Goal: Information Seeking & Learning: Learn about a topic

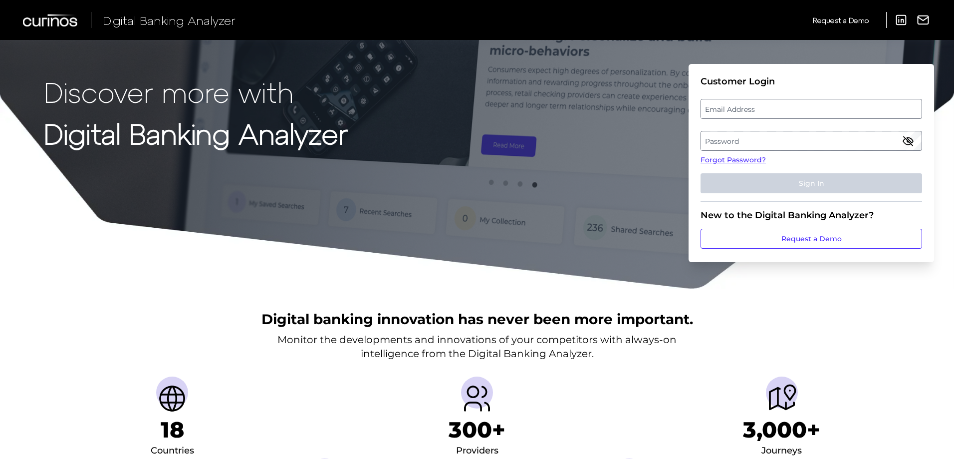
click at [723, 105] on label "Email Address" at bounding box center [811, 109] width 220 height 18
click at [723, 105] on input "email" at bounding box center [812, 109] width 222 height 20
type input "[EMAIL_ADDRESS][DOMAIN_NAME]"
click at [725, 136] on label "Password" at bounding box center [811, 141] width 220 height 18
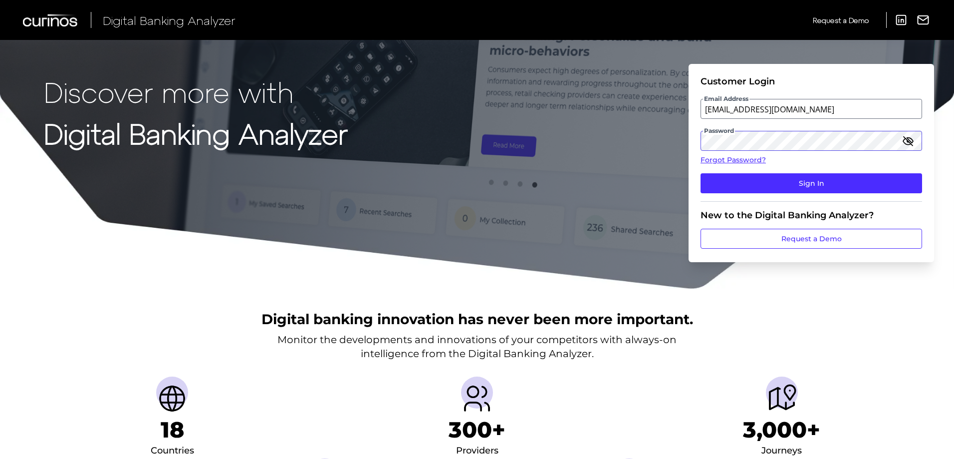
click at [701, 173] on button "Sign In" at bounding box center [812, 183] width 222 height 20
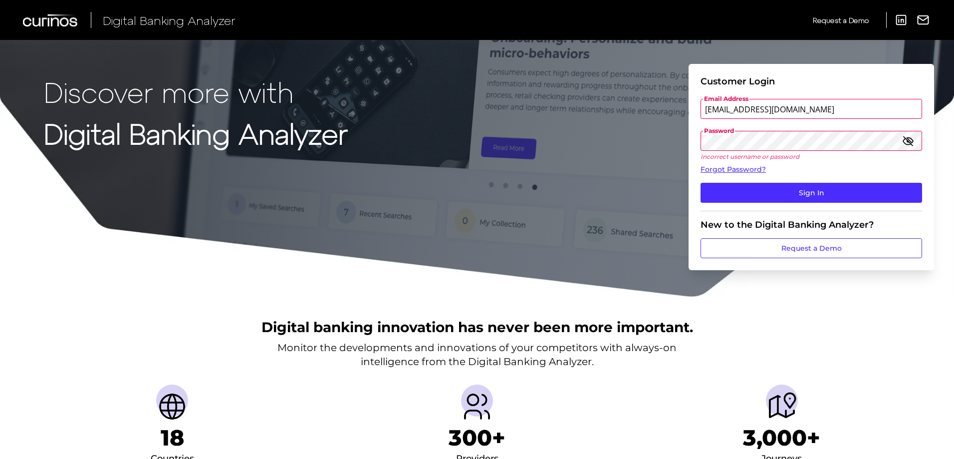
click at [701, 183] on button "Sign In" at bounding box center [812, 193] width 222 height 20
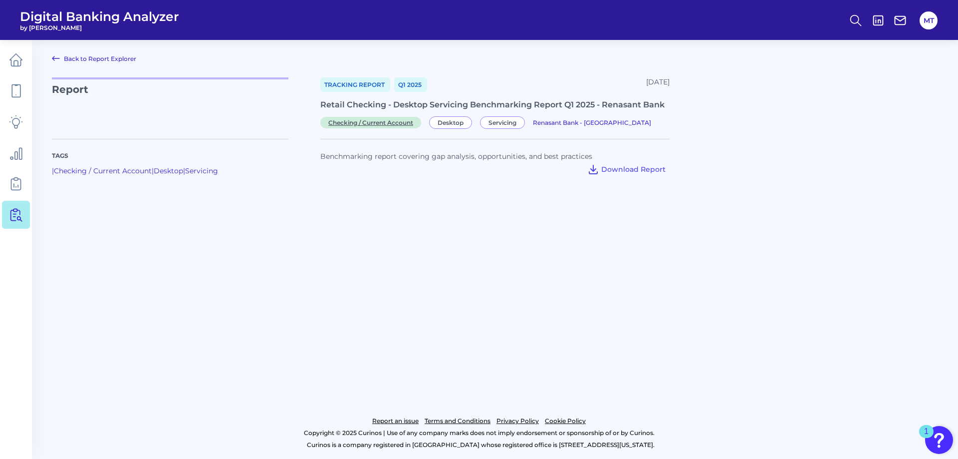
click at [387, 124] on span "Checking / Current Account" at bounding box center [370, 122] width 101 height 11
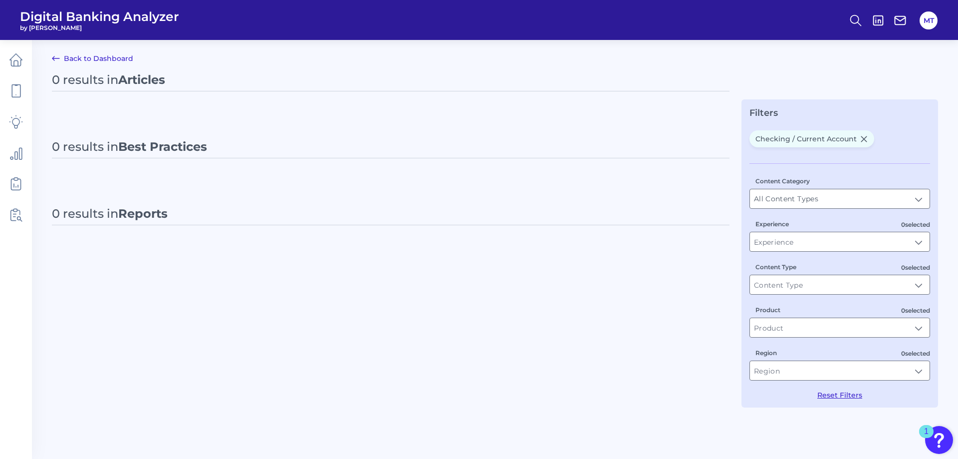
type input "Checking / Current Account"
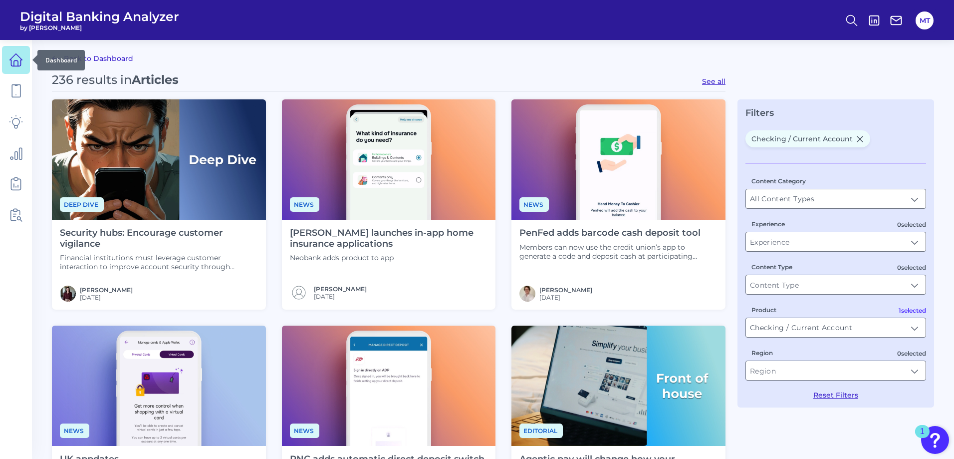
click at [15, 63] on icon at bounding box center [16, 60] width 14 height 14
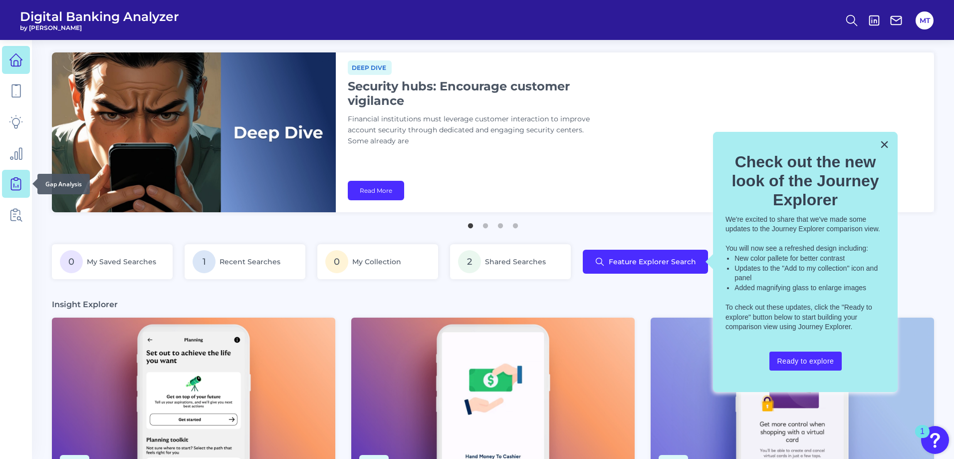
click at [19, 184] on icon at bounding box center [16, 184] width 14 height 14
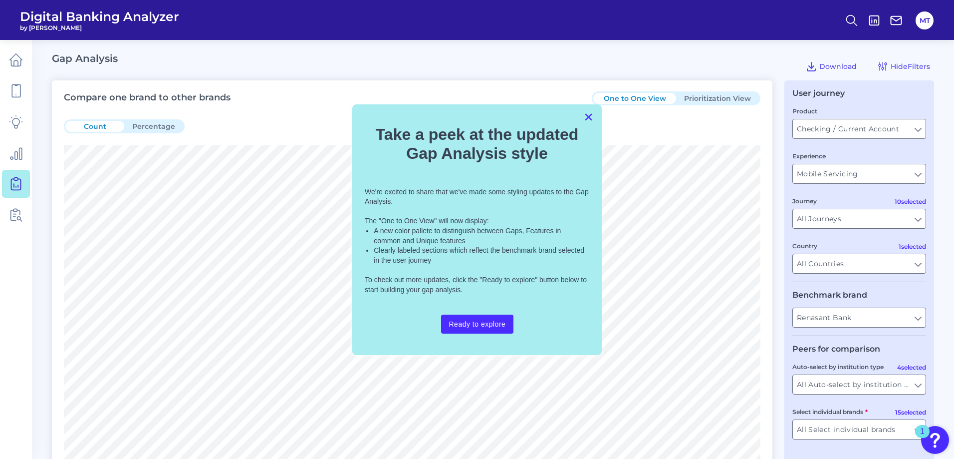
click at [586, 115] on button "×" at bounding box center [588, 117] width 9 height 16
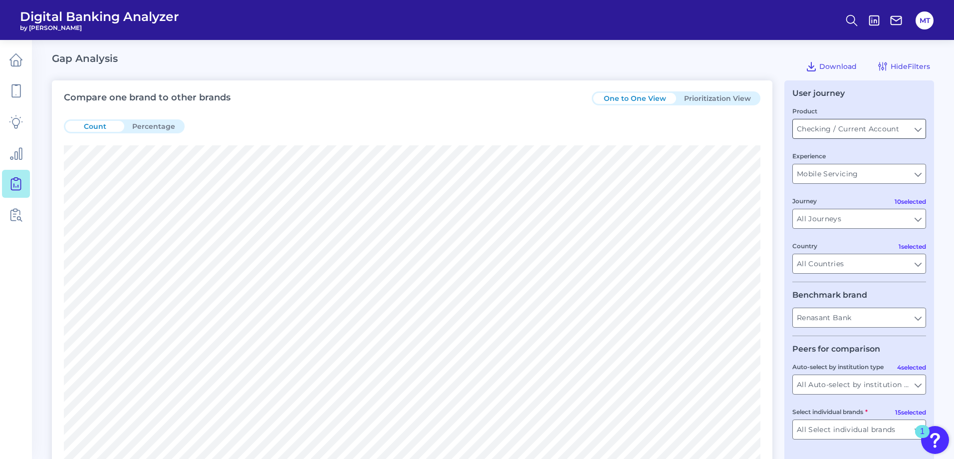
click at [917, 129] on input "Checking / Current Account" at bounding box center [859, 128] width 133 height 19
click at [840, 176] on input "Mobile Servicing" at bounding box center [859, 173] width 133 height 19
type input "Checking / Current Account"
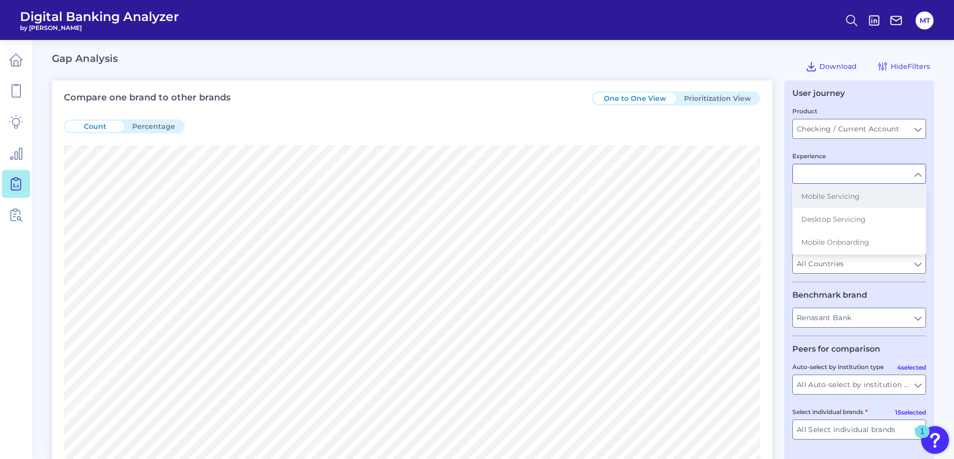
click at [841, 196] on span "Mobile Servicing" at bounding box center [831, 196] width 58 height 9
type input "Mobile Servicing"
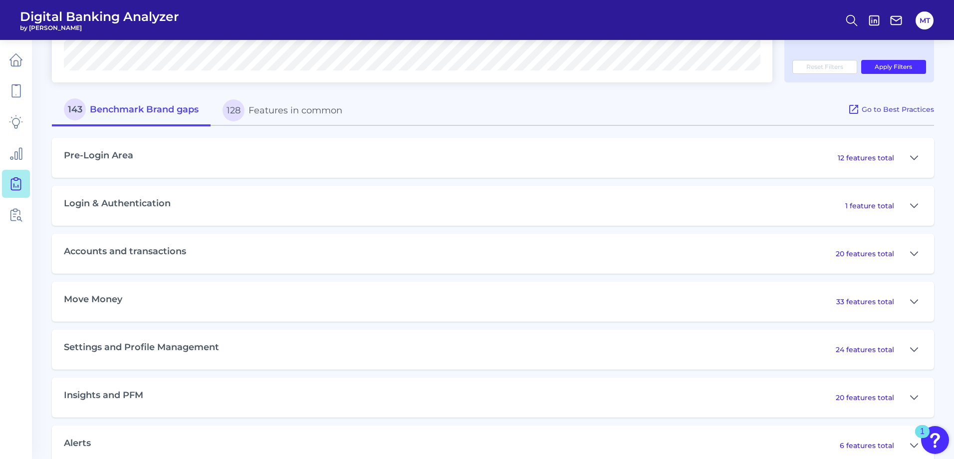
scroll to position [449, 0]
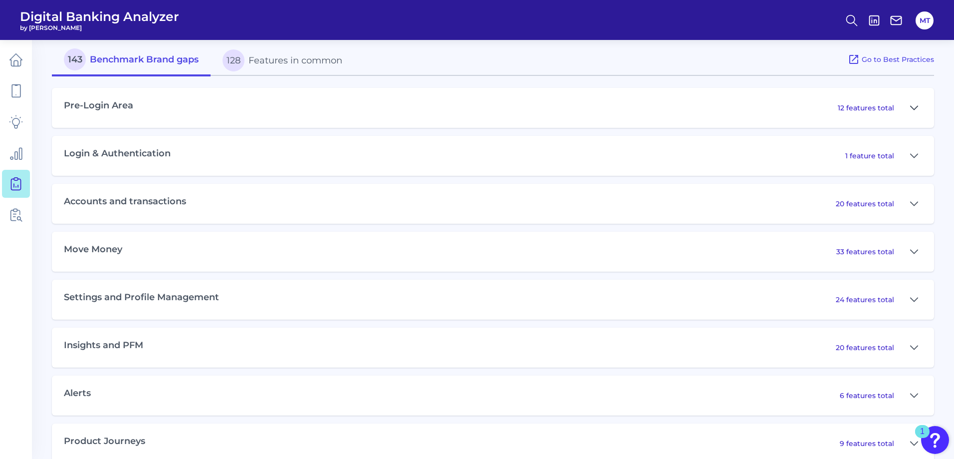
click at [916, 107] on icon at bounding box center [914, 108] width 8 height 12
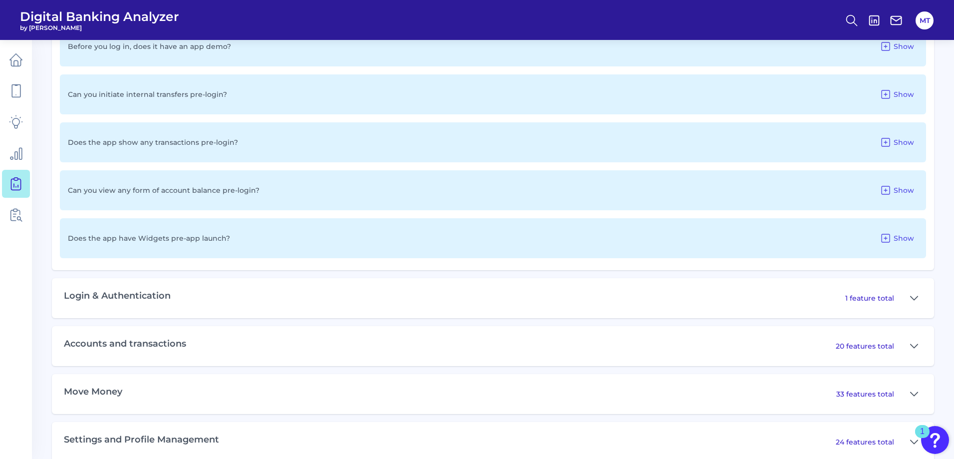
scroll to position [998, 0]
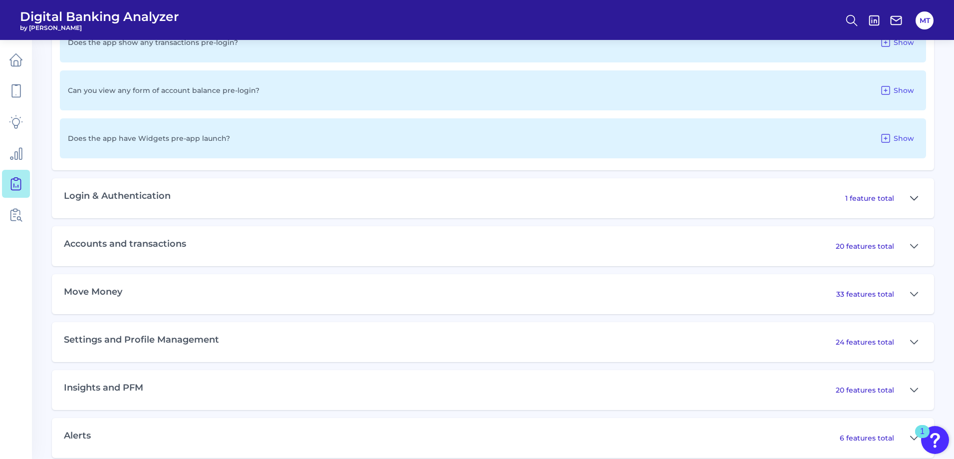
click at [914, 196] on icon at bounding box center [914, 198] width 8 height 12
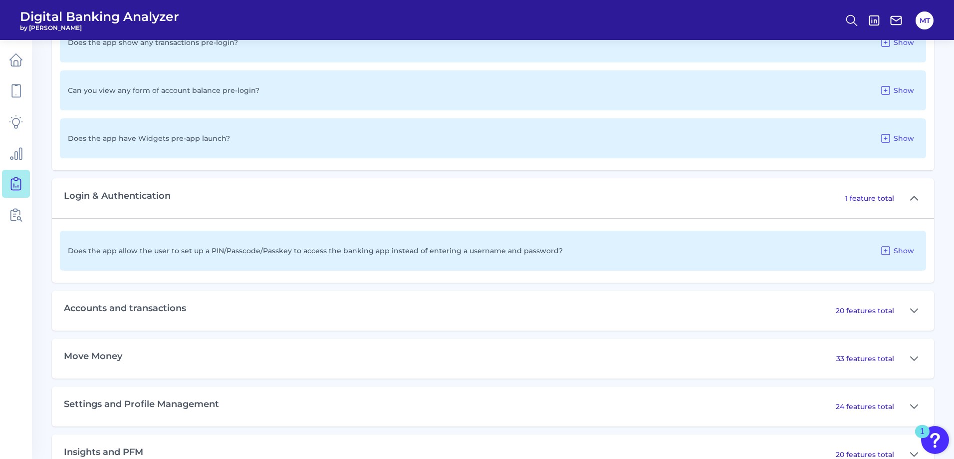
click at [916, 194] on icon at bounding box center [914, 198] width 8 height 12
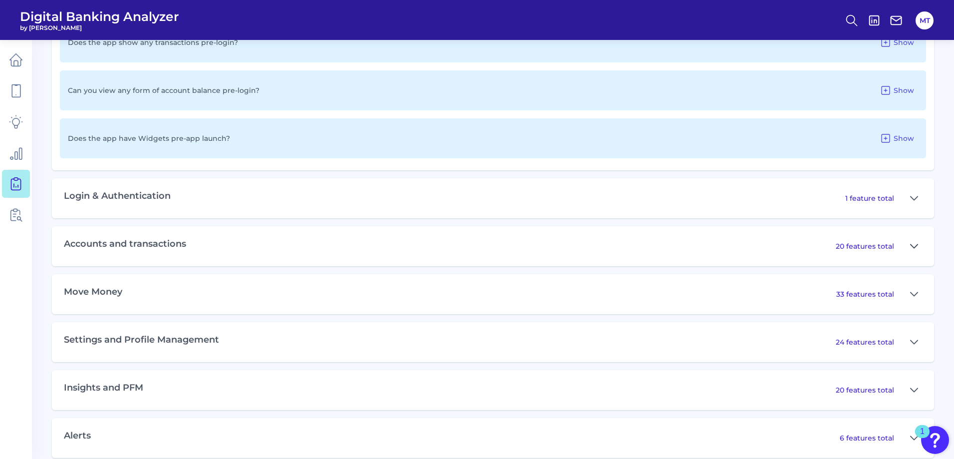
click at [911, 244] on icon at bounding box center [914, 246] width 8 height 12
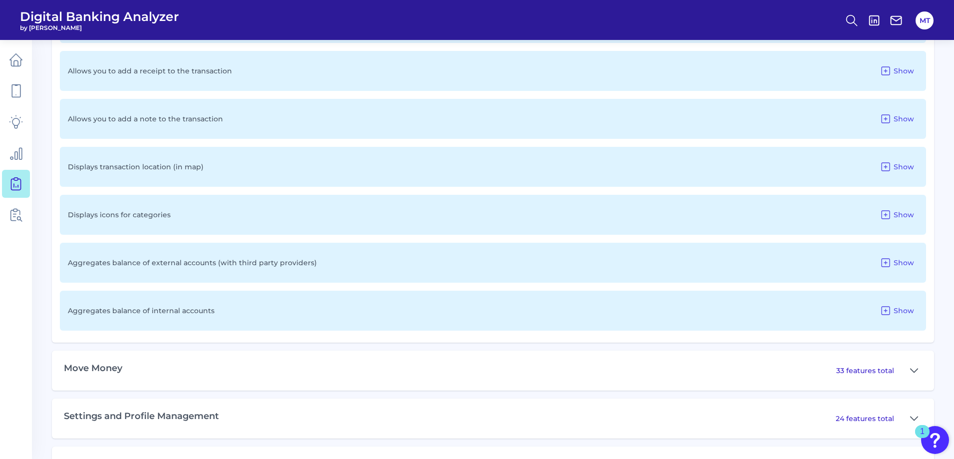
scroll to position [2047, 0]
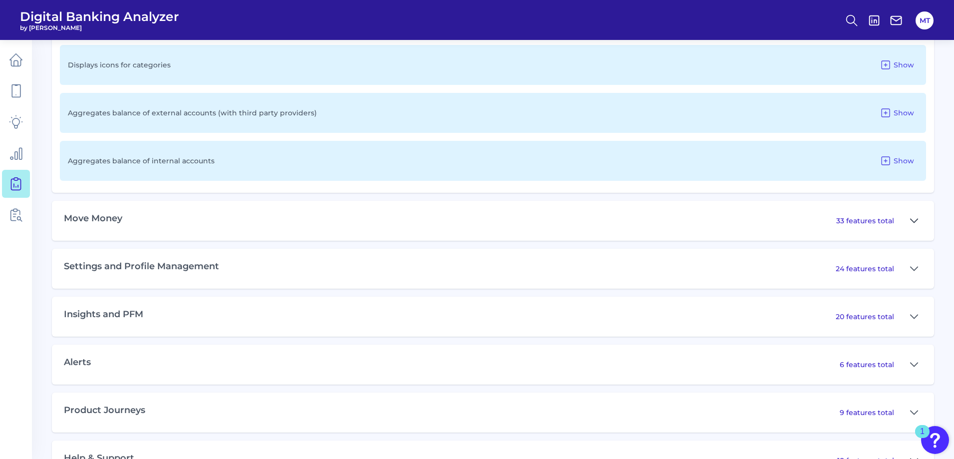
click at [910, 217] on icon at bounding box center [914, 221] width 8 height 12
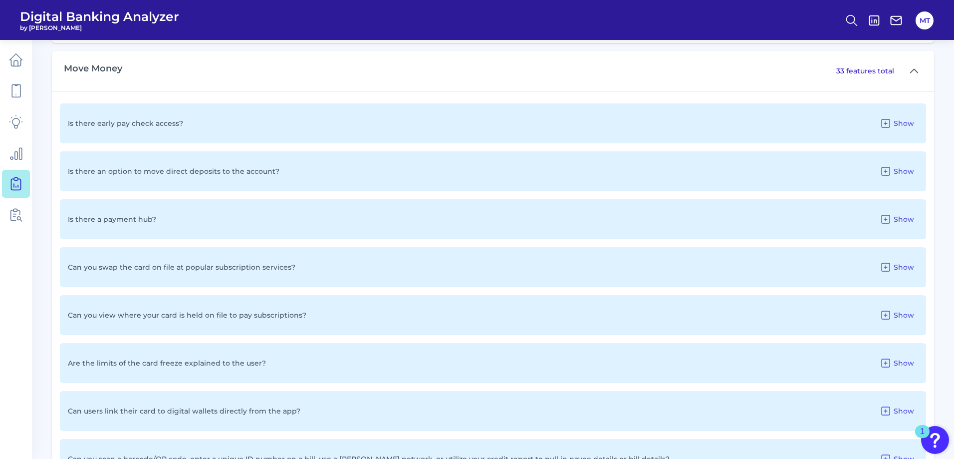
scroll to position [2246, 0]
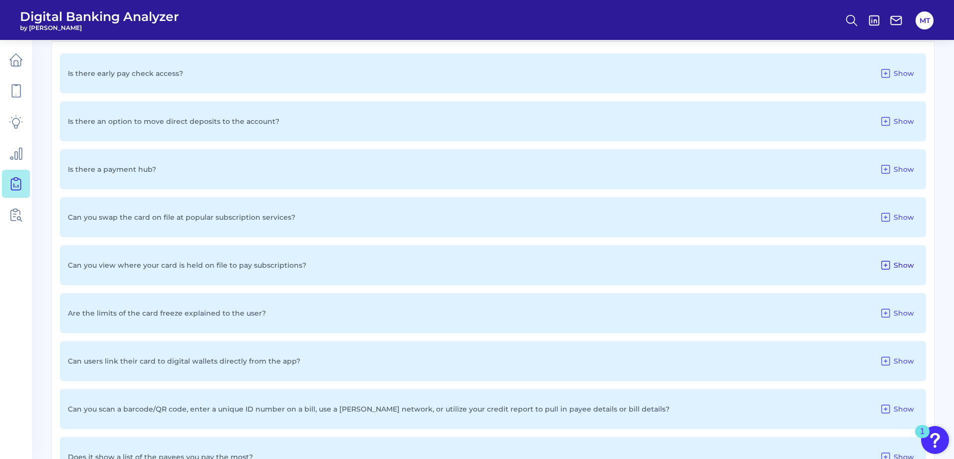
click at [901, 263] on span "Show" at bounding box center [904, 265] width 20 height 9
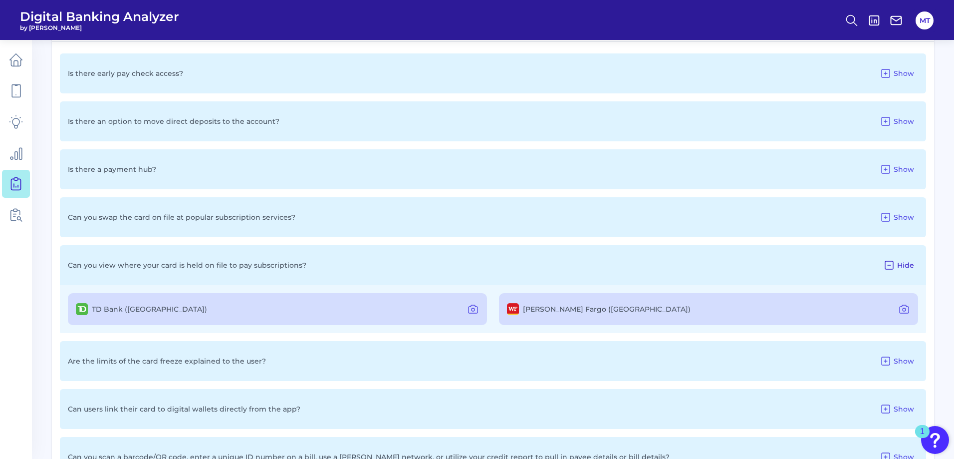
click at [901, 262] on span "Hide" at bounding box center [906, 265] width 17 height 9
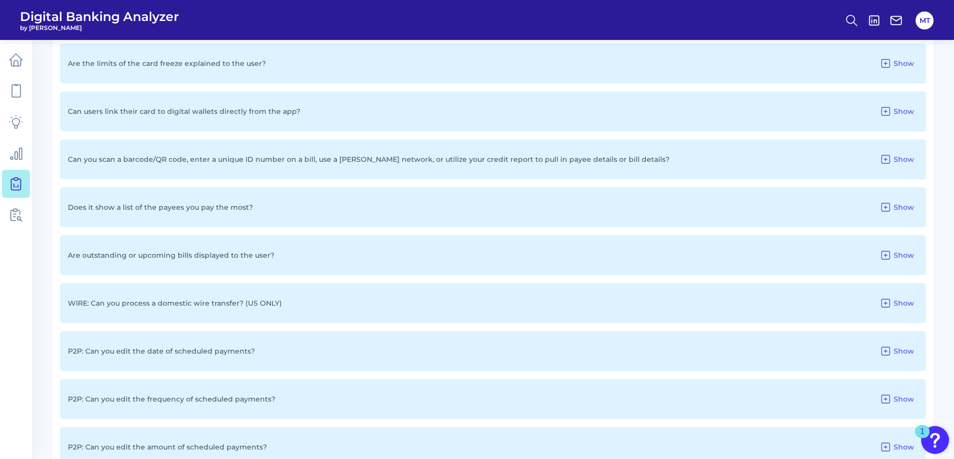
scroll to position [2546, 0]
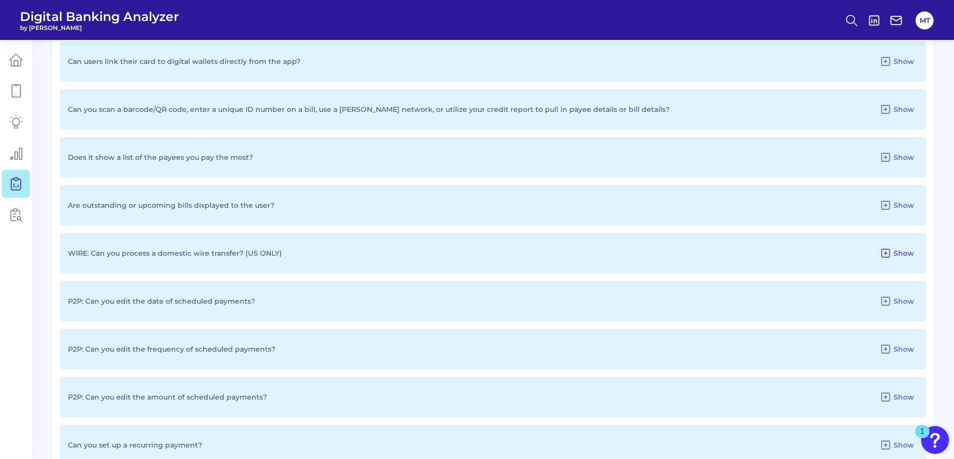
click at [902, 254] on span "Show" at bounding box center [904, 253] width 20 height 9
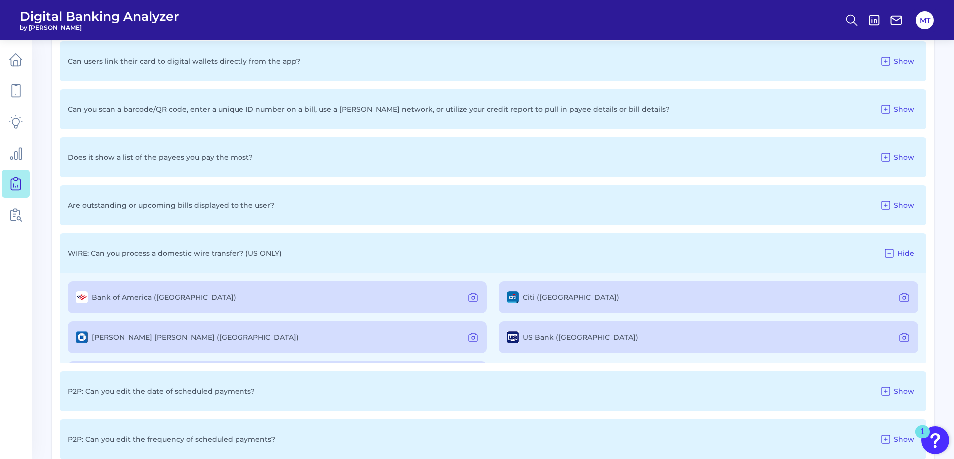
click at [902, 254] on span "Hide" at bounding box center [906, 253] width 17 height 9
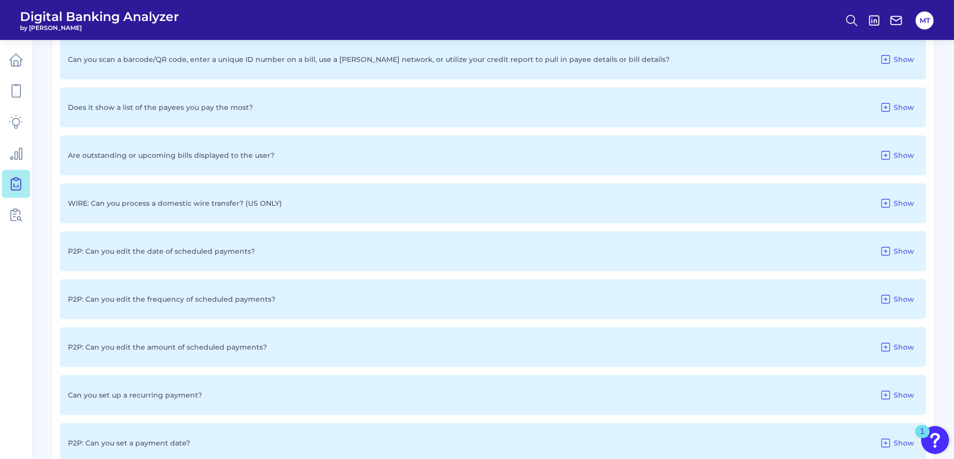
scroll to position [2646, 0]
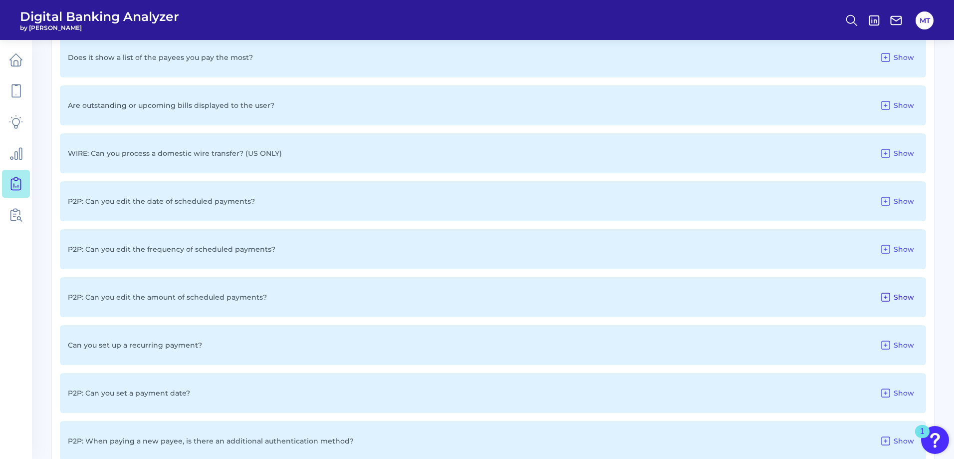
click at [900, 297] on span "Show" at bounding box center [904, 297] width 20 height 9
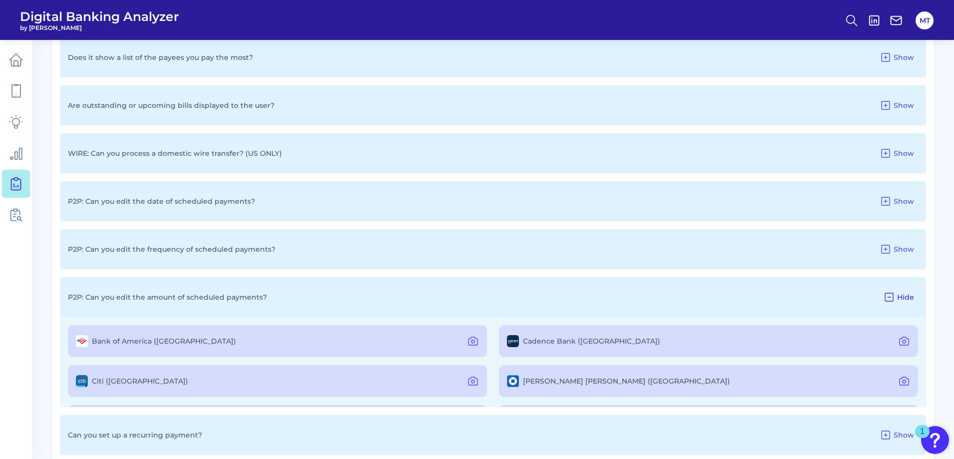
click at [902, 295] on span "Hide" at bounding box center [906, 297] width 17 height 9
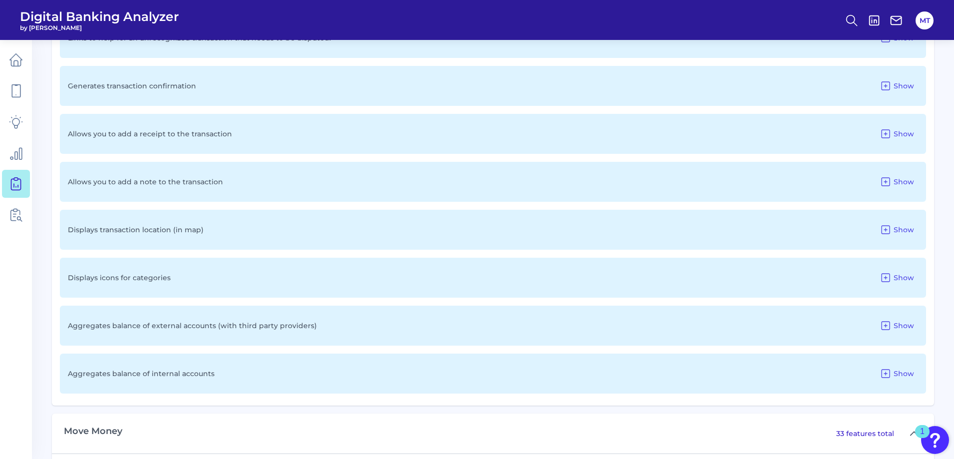
scroll to position [1584, 0]
